Goal: Navigation & Orientation: Find specific page/section

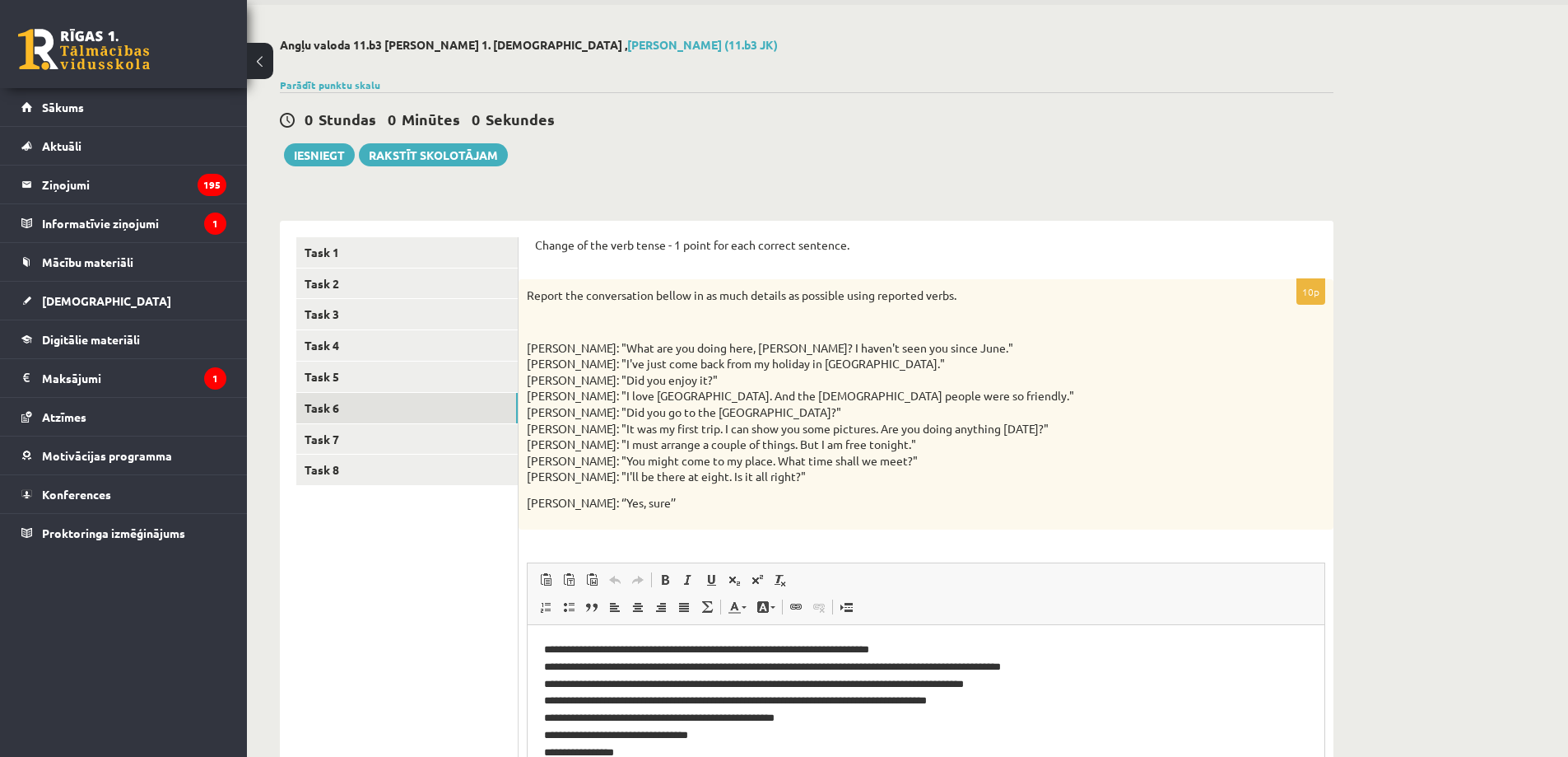
click at [107, 61] on link at bounding box center [84, 49] width 132 height 41
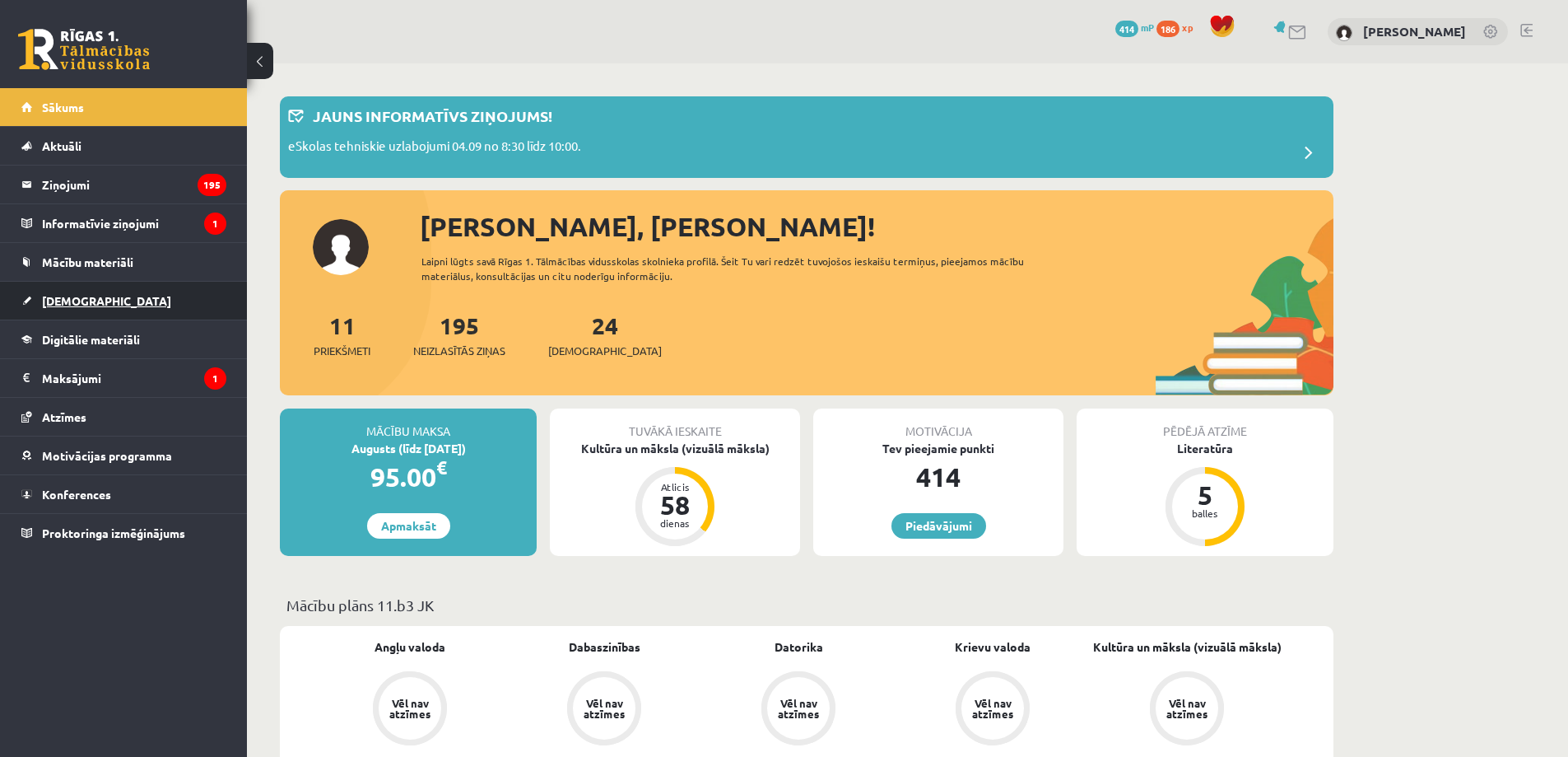
click at [76, 298] on span "[DEMOGRAPHIC_DATA]" at bounding box center [107, 300] width 129 height 14
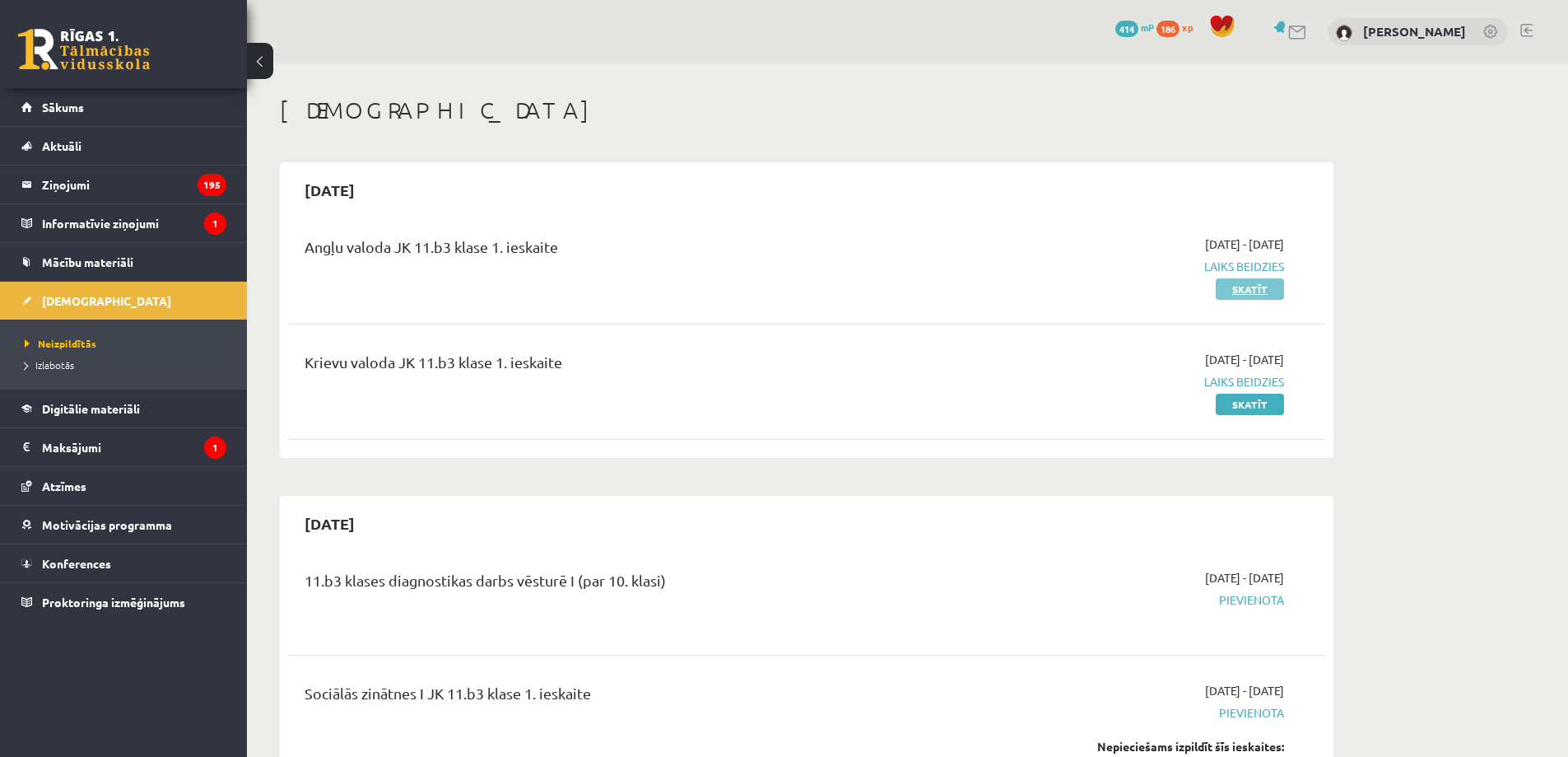
click at [1236, 284] on link "Skatīt" at bounding box center [1249, 289] width 68 height 21
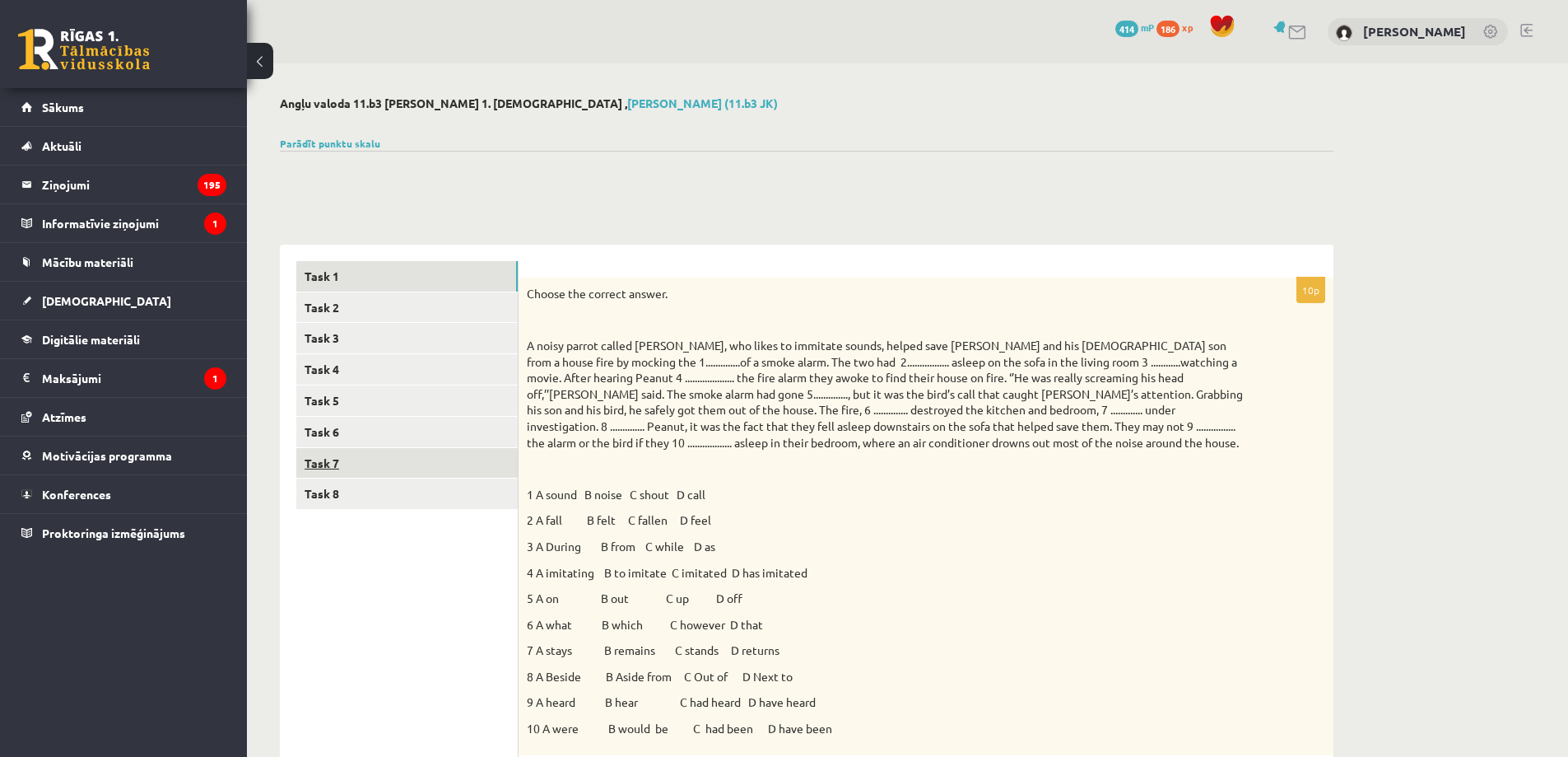
click at [468, 454] on link "Task 7" at bounding box center [407, 464] width 222 height 31
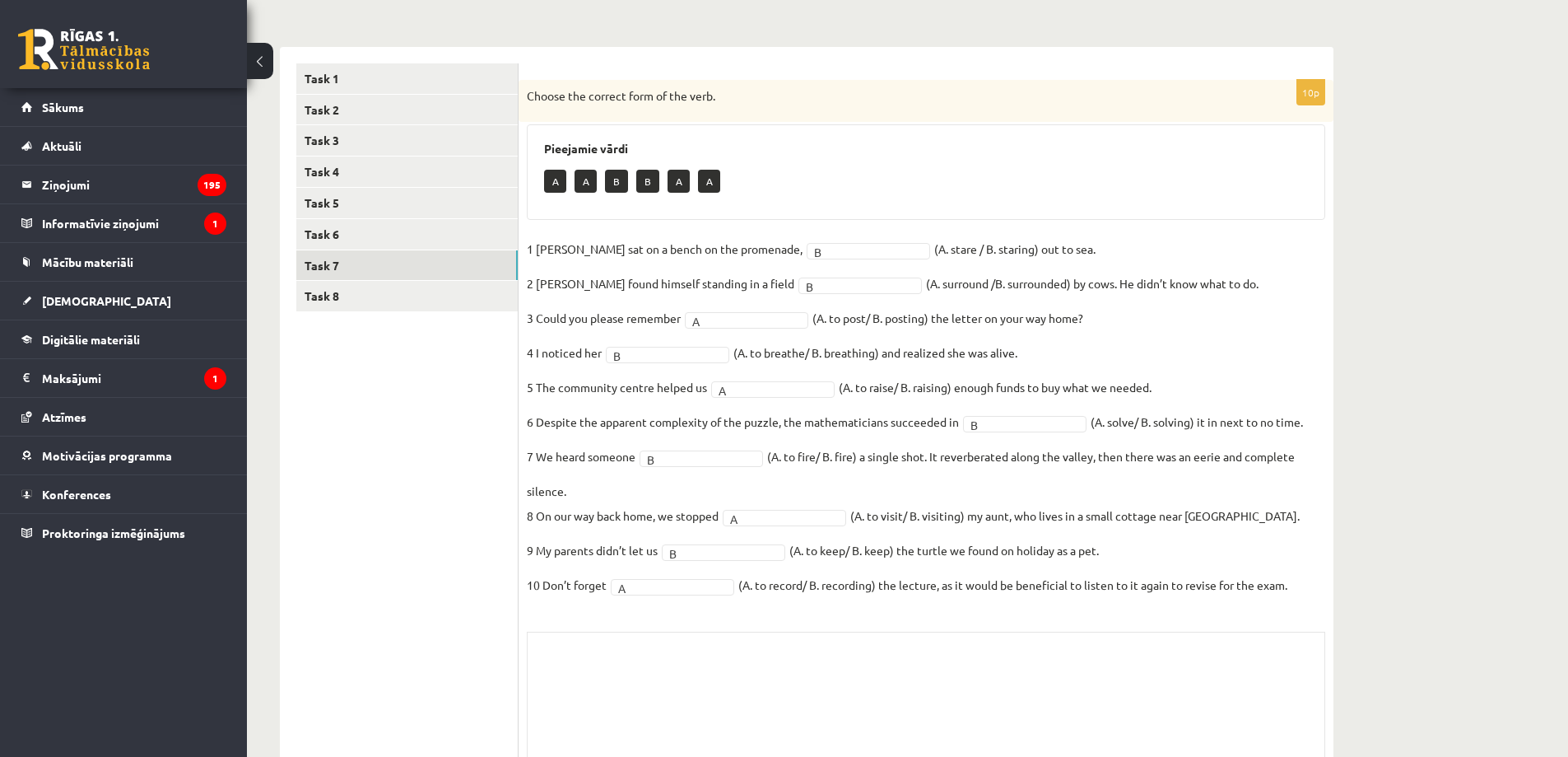
scroll to position [295, 0]
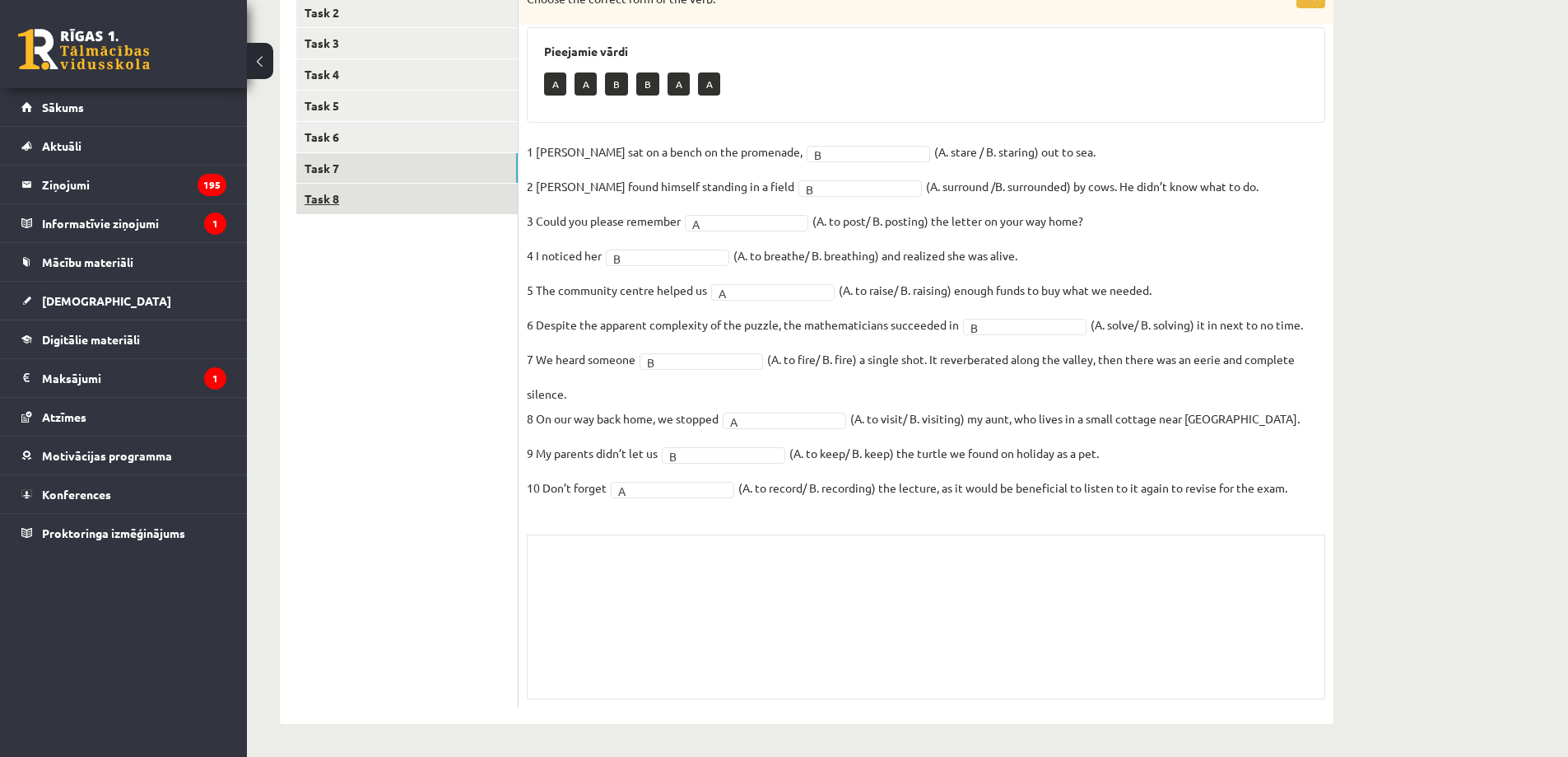
click at [460, 184] on link "Task 8" at bounding box center [407, 199] width 222 height 31
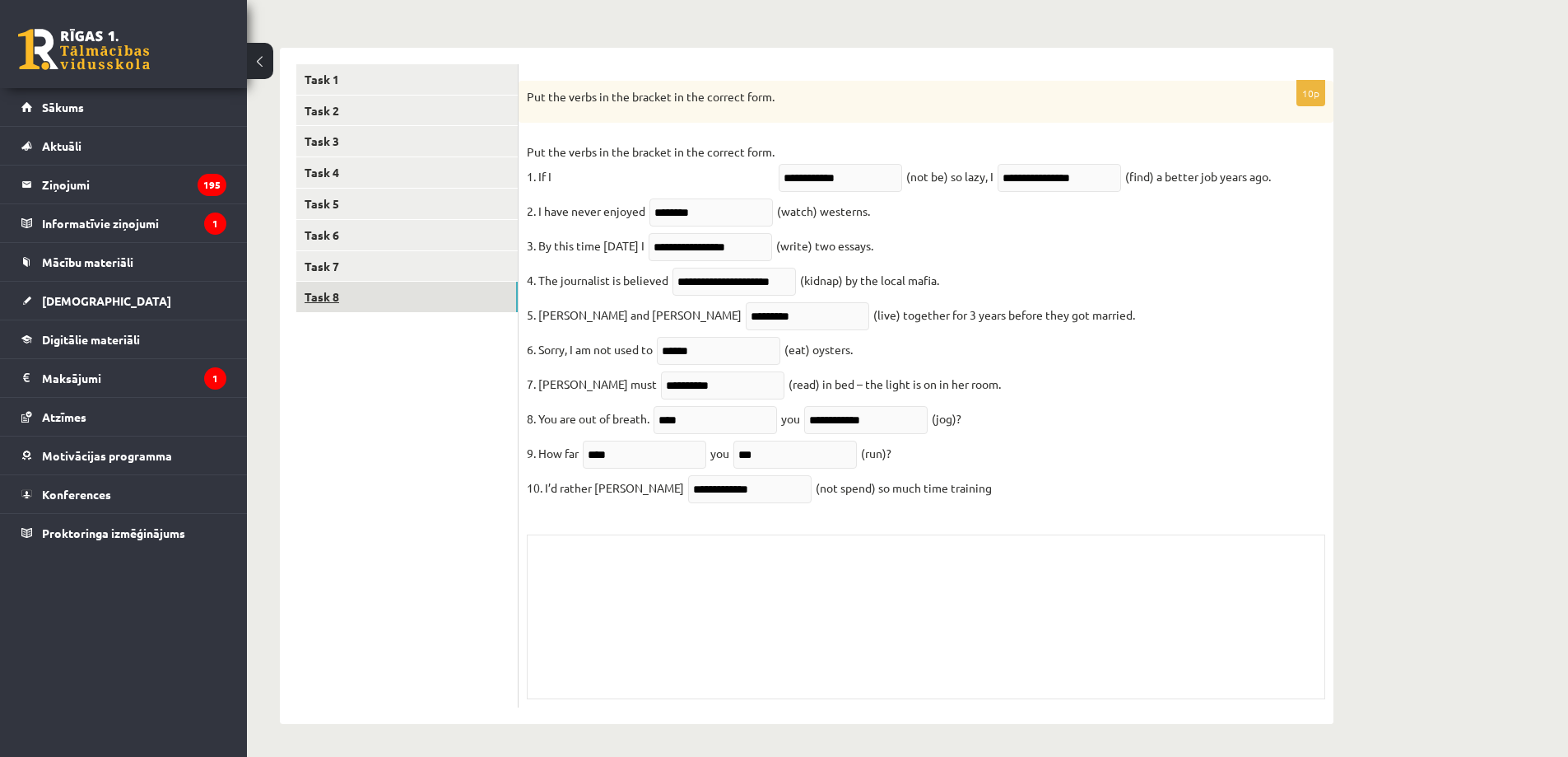
scroll to position [211, 0]
click at [457, 157] on link "Task 4" at bounding box center [407, 173] width 222 height 31
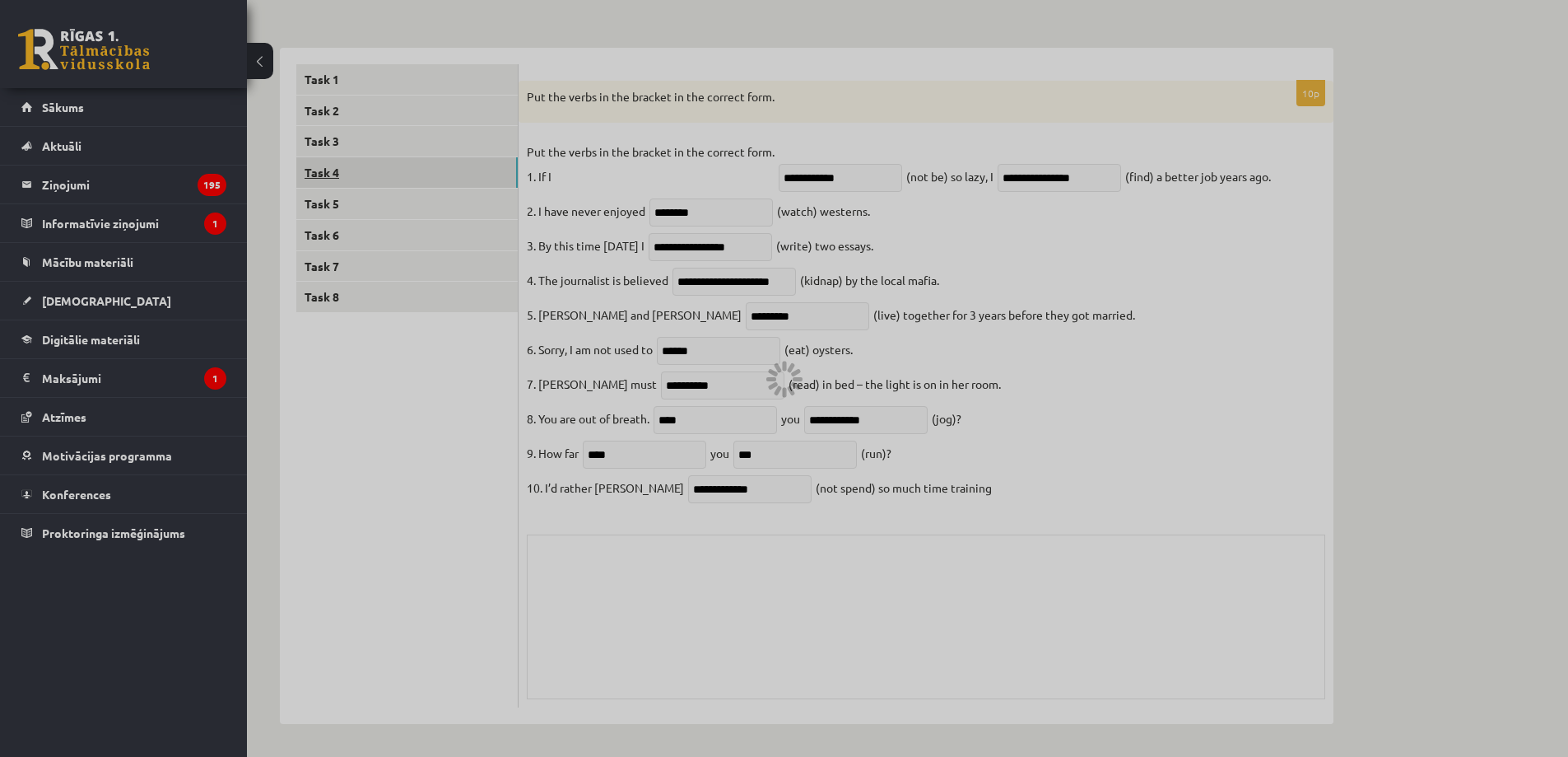
scroll to position [118, 0]
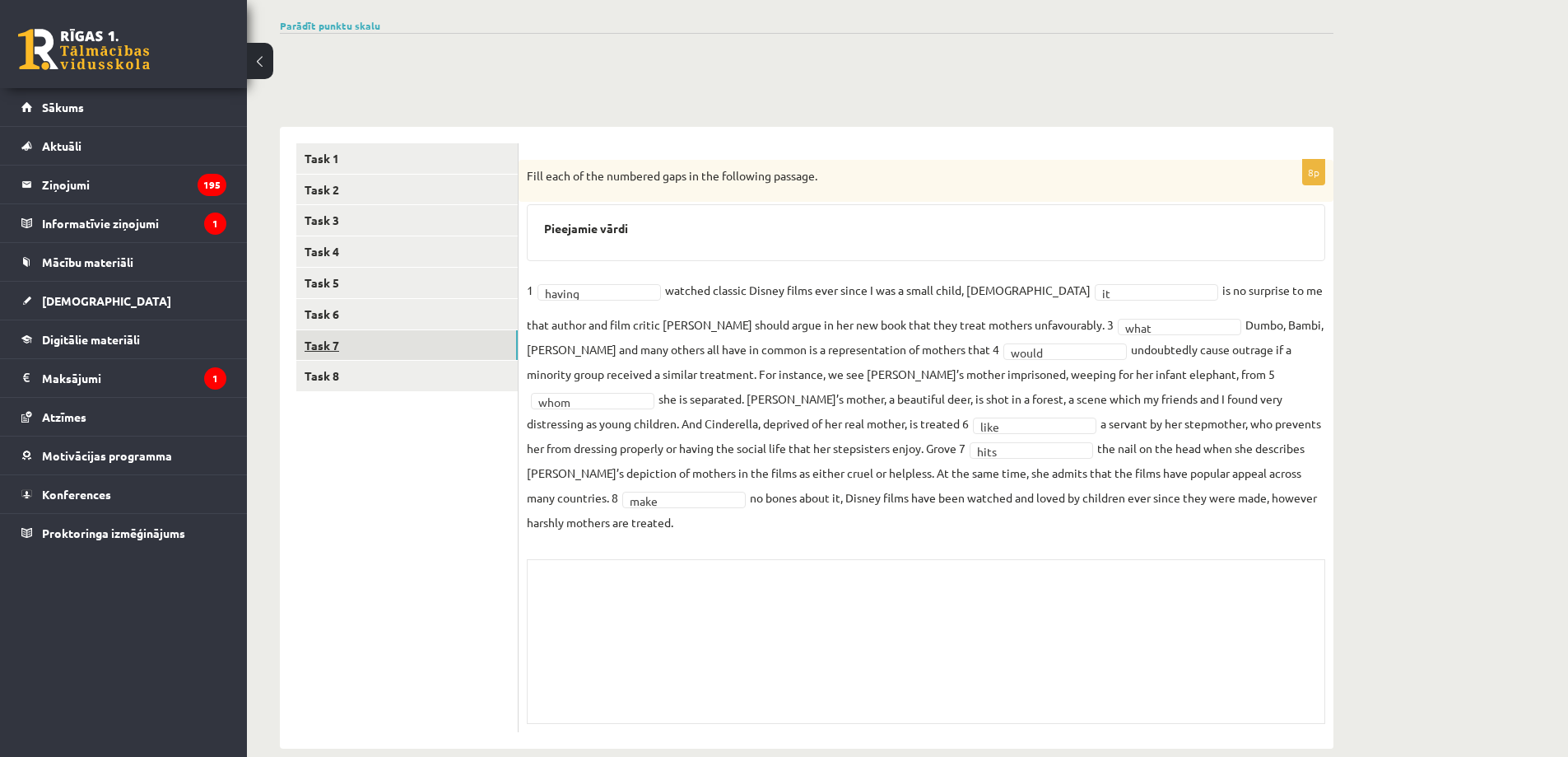
click at [319, 332] on link "Task 7" at bounding box center [407, 345] width 222 height 31
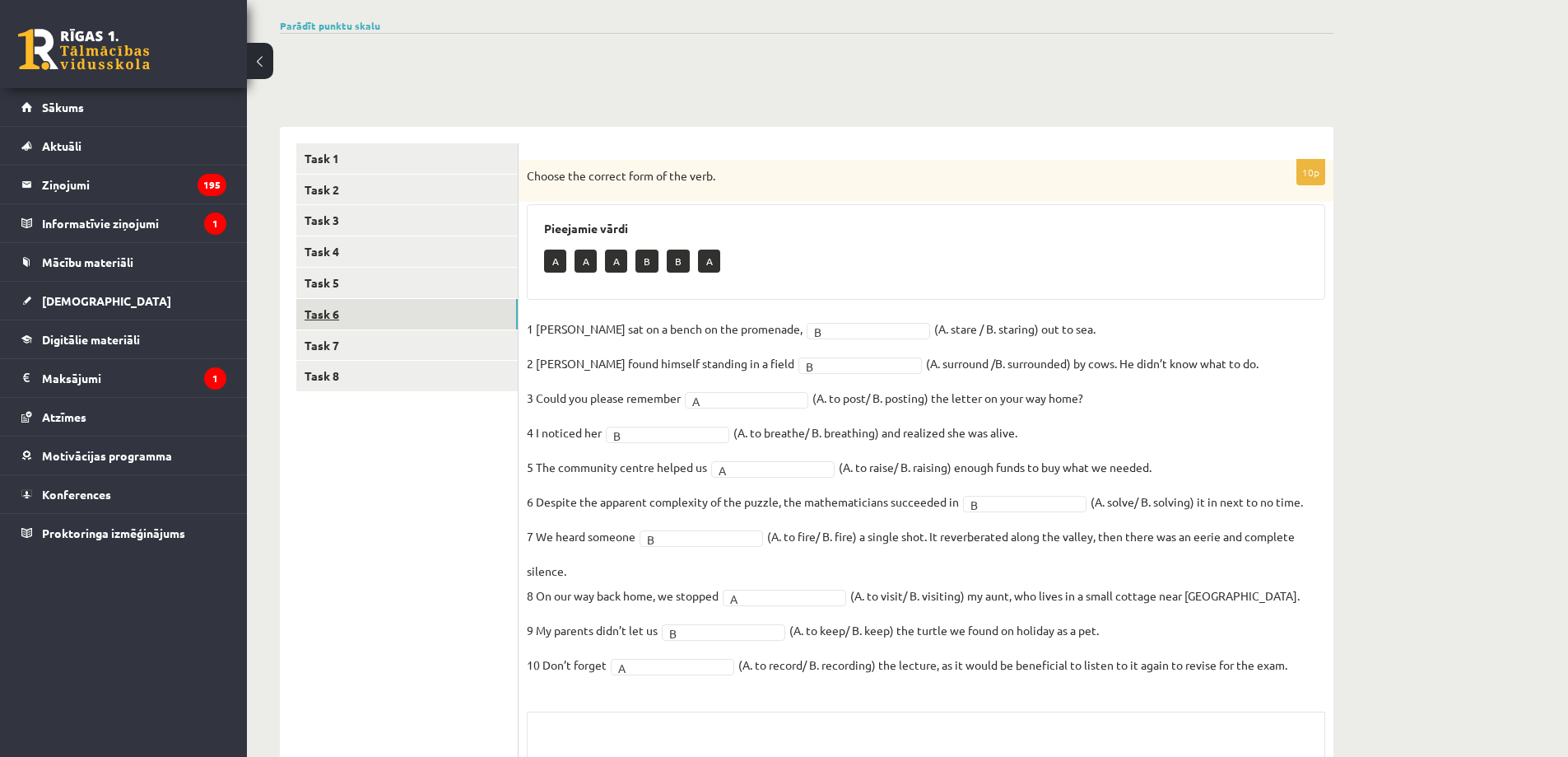
click at [332, 321] on link "Task 6" at bounding box center [407, 314] width 222 height 31
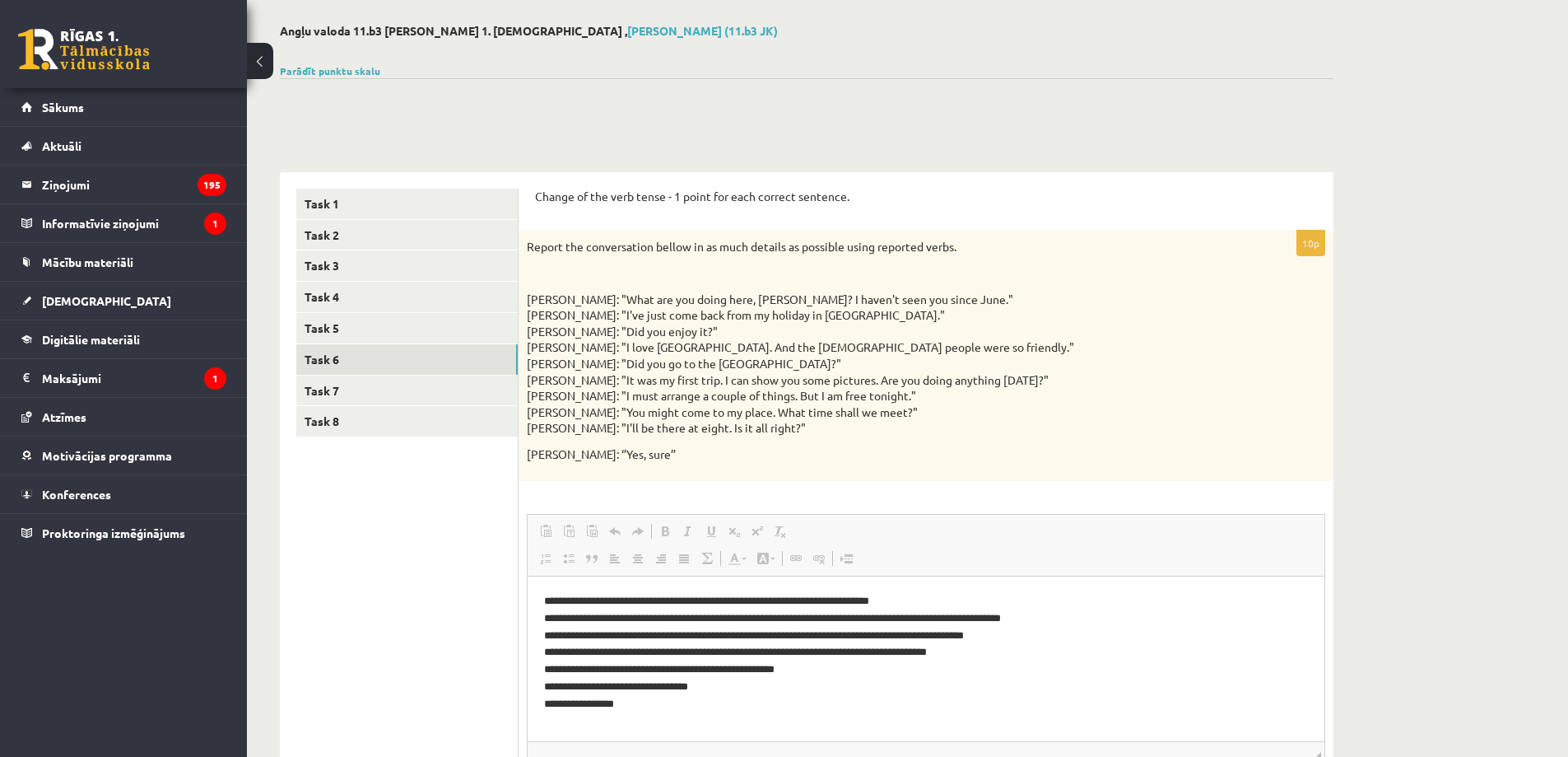
scroll to position [0, 0]
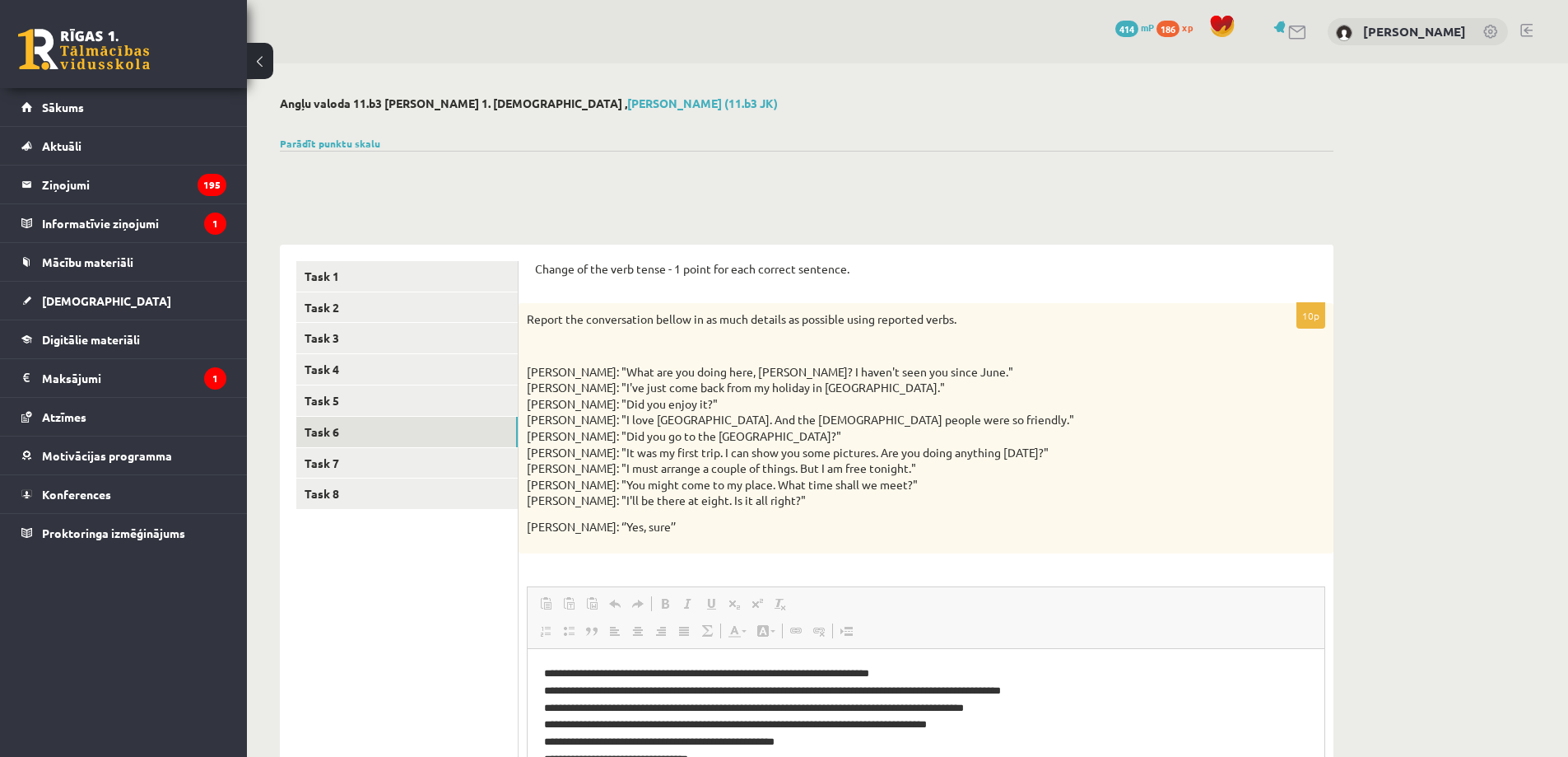
click at [109, 50] on link at bounding box center [84, 49] width 132 height 41
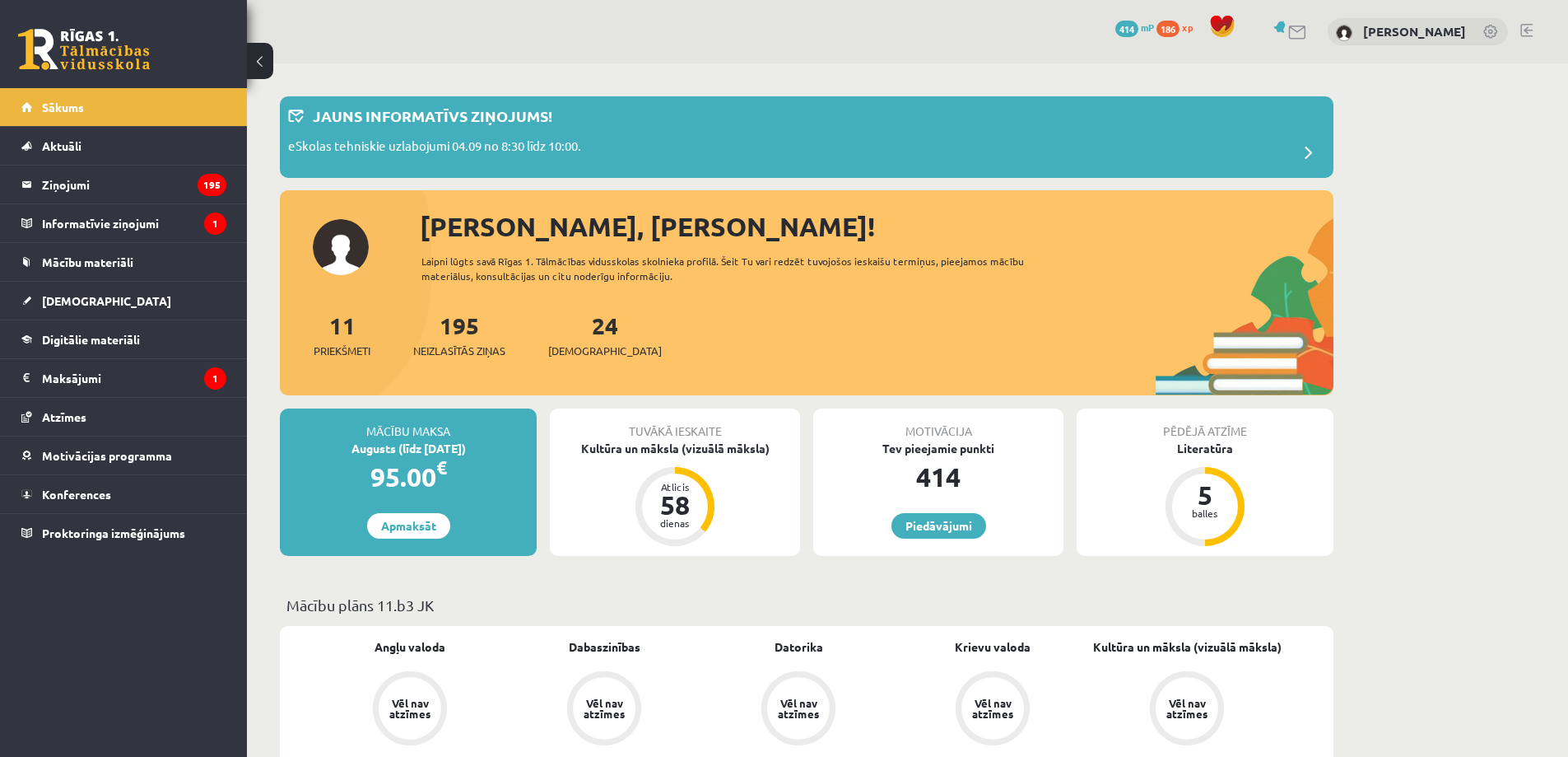
click at [1520, 24] on link at bounding box center [1526, 31] width 13 height 14
